Goal: Information Seeking & Learning: Learn about a topic

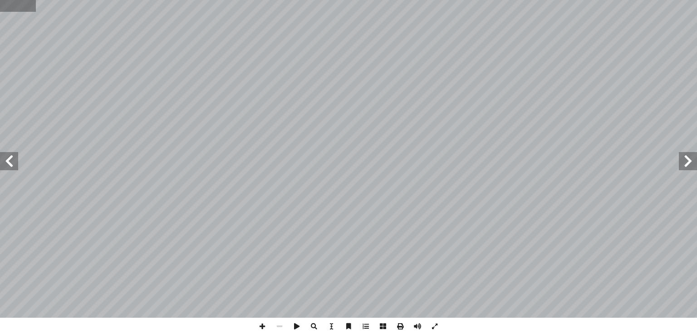
click at [18, 8] on input "text" at bounding box center [18, 6] width 36 height 12
type input "**"
click at [691, 156] on span at bounding box center [688, 161] width 18 height 18
click at [261, 323] on span at bounding box center [262, 326] width 17 height 17
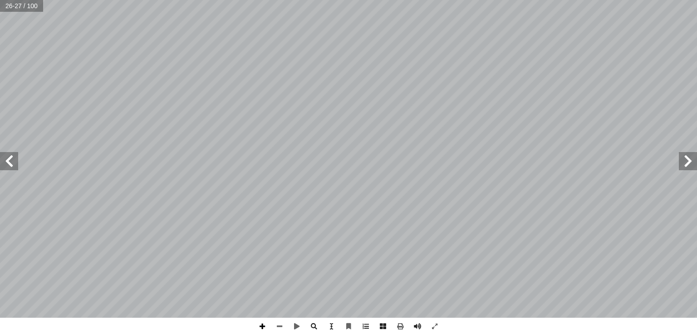
click at [261, 325] on span at bounding box center [262, 326] width 17 height 17
click at [9, 166] on span at bounding box center [9, 161] width 18 height 18
click at [519, 83] on html "الصفحة الرئيسية الصف الأول الصف الثاني الصف الثالث الصف الرابع الصف الخامس الصف…" at bounding box center [348, 41] width 697 height 83
click at [541, 83] on html "الصفحة الرئيسية الصف الأول الصف الثاني الصف الثالث الصف الرابع الصف الخامس الصف…" at bounding box center [348, 41] width 697 height 83
click at [523, 0] on html "الصفحة الرئيسية الصف الأول الصف الثاني الصف الثالث الصف الرابع الصف الخامس الصف…" at bounding box center [348, 41] width 697 height 83
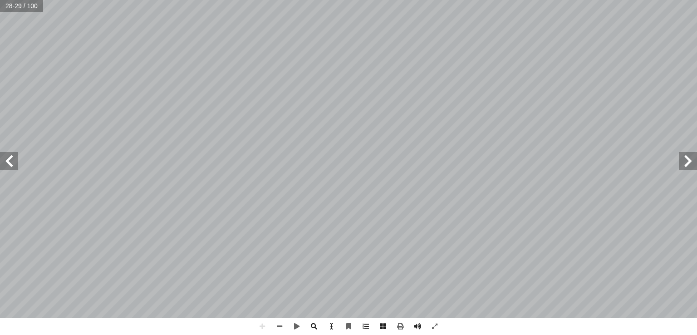
click at [14, 161] on span at bounding box center [9, 161] width 18 height 18
click at [685, 166] on span at bounding box center [688, 161] width 18 height 18
click at [684, 167] on span at bounding box center [688, 161] width 18 height 18
click at [11, 165] on span at bounding box center [9, 161] width 18 height 18
